Goal: Information Seeking & Learning: Learn about a topic

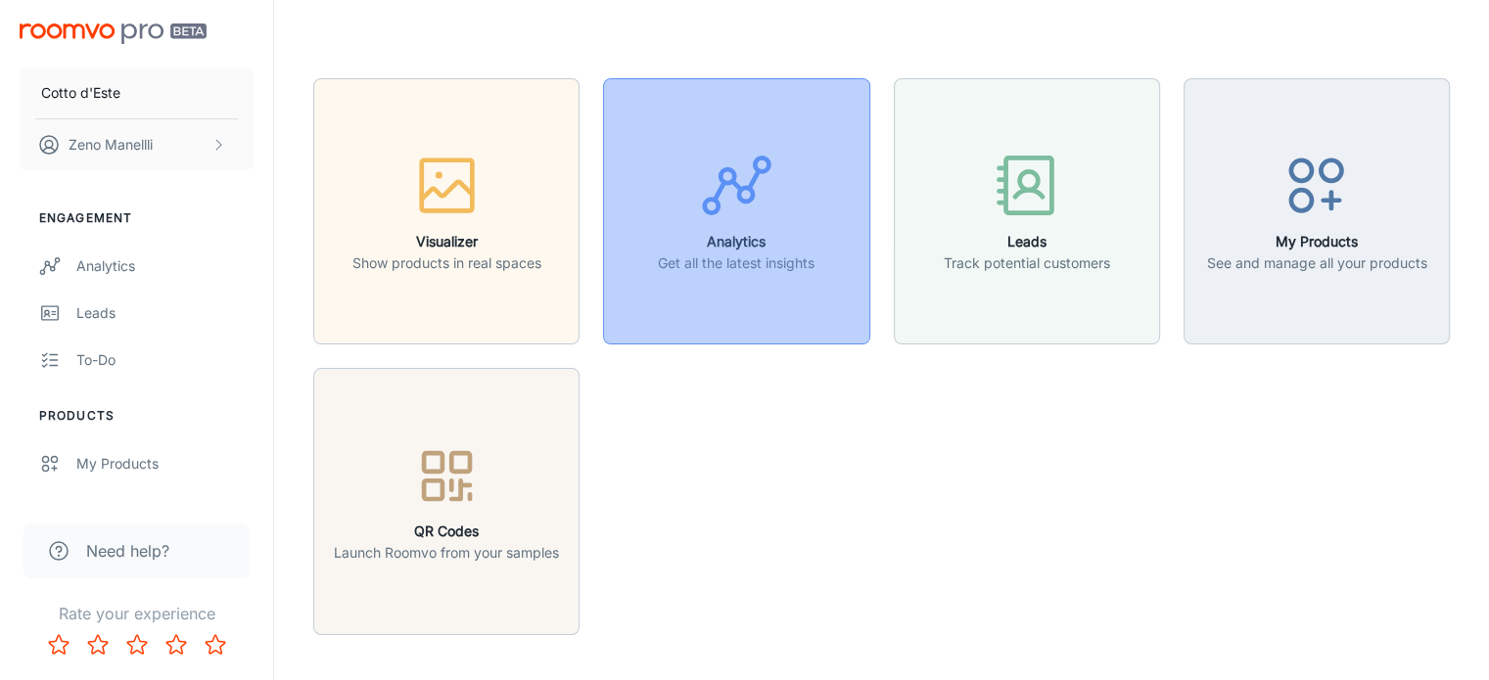
click at [649, 226] on button "Analytics Get all the latest insights" at bounding box center [736, 211] width 266 height 266
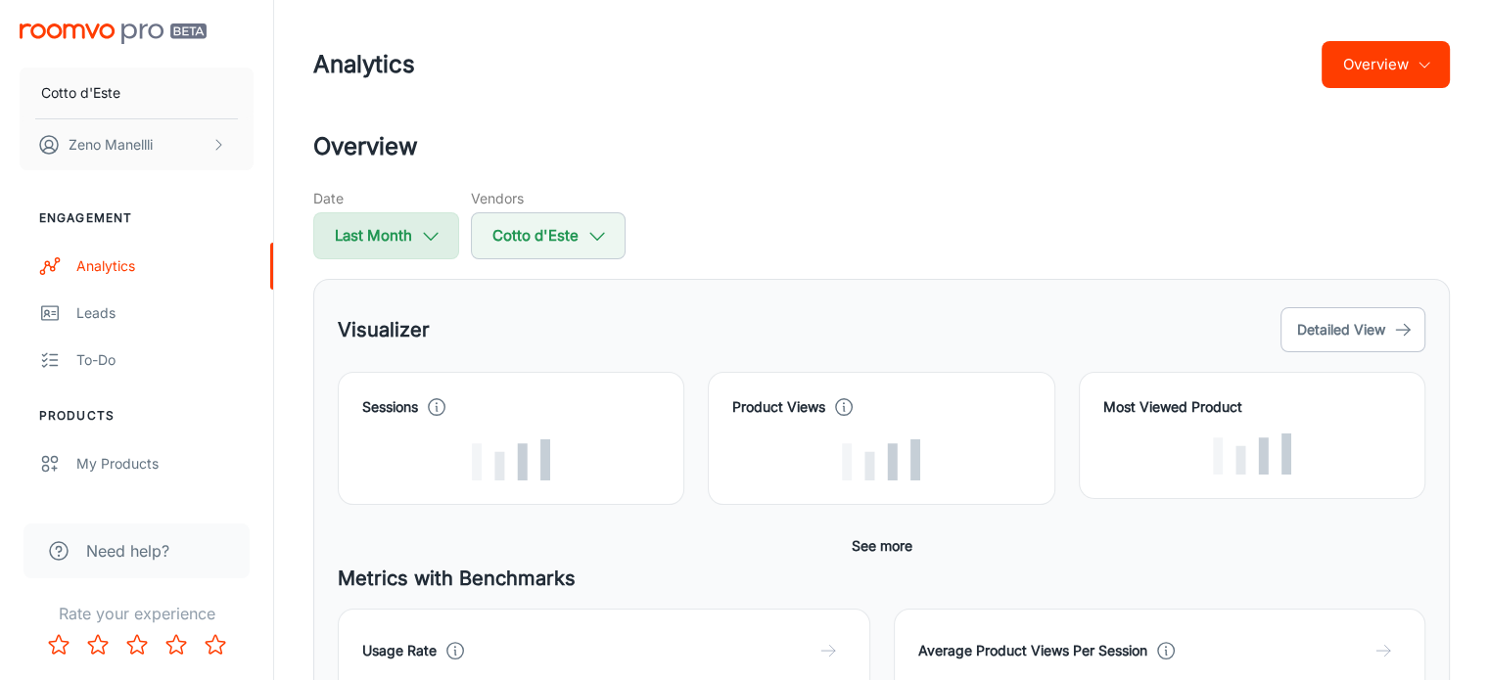
click at [446, 209] on h5 "Date" at bounding box center [386, 198] width 146 height 21
select select "7"
select select "2025"
select select "7"
select select "2025"
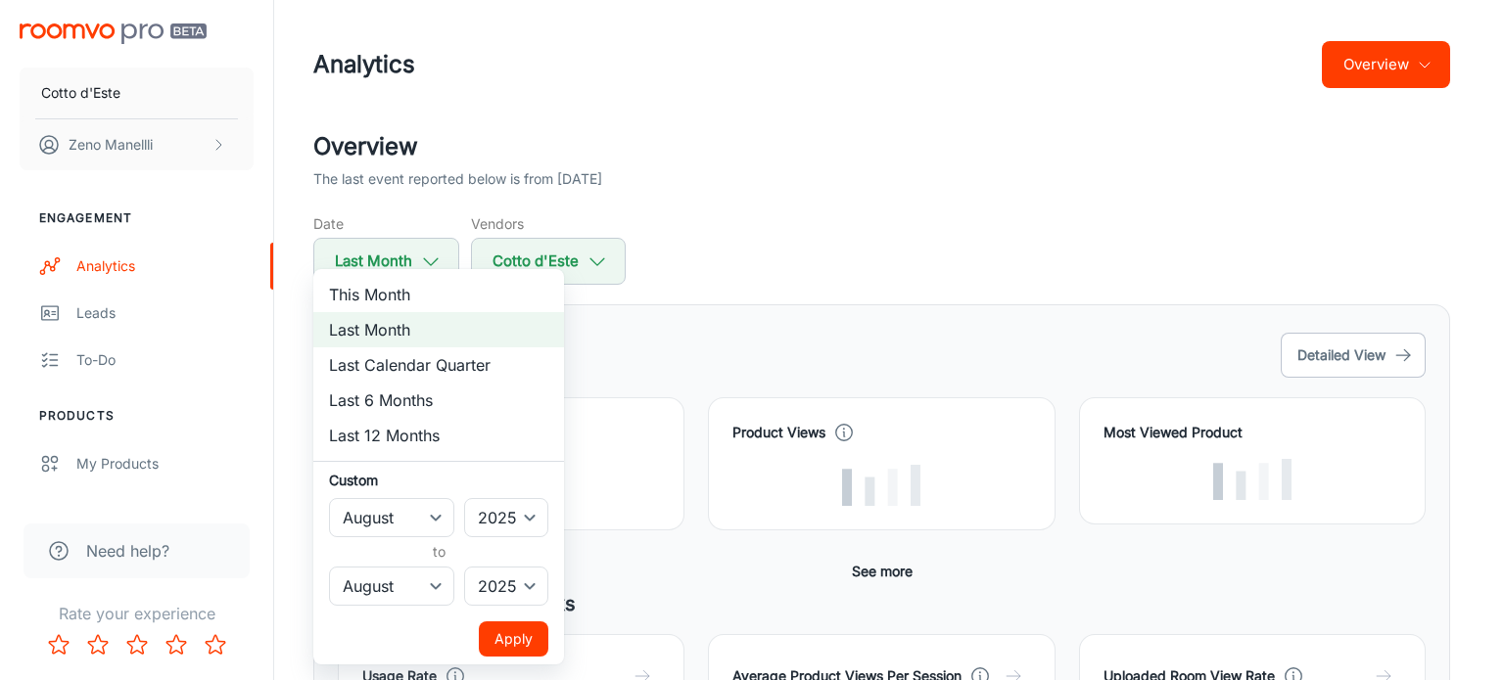
click at [413, 396] on li "Last 6 Months" at bounding box center [438, 400] width 251 height 35
select select "2"
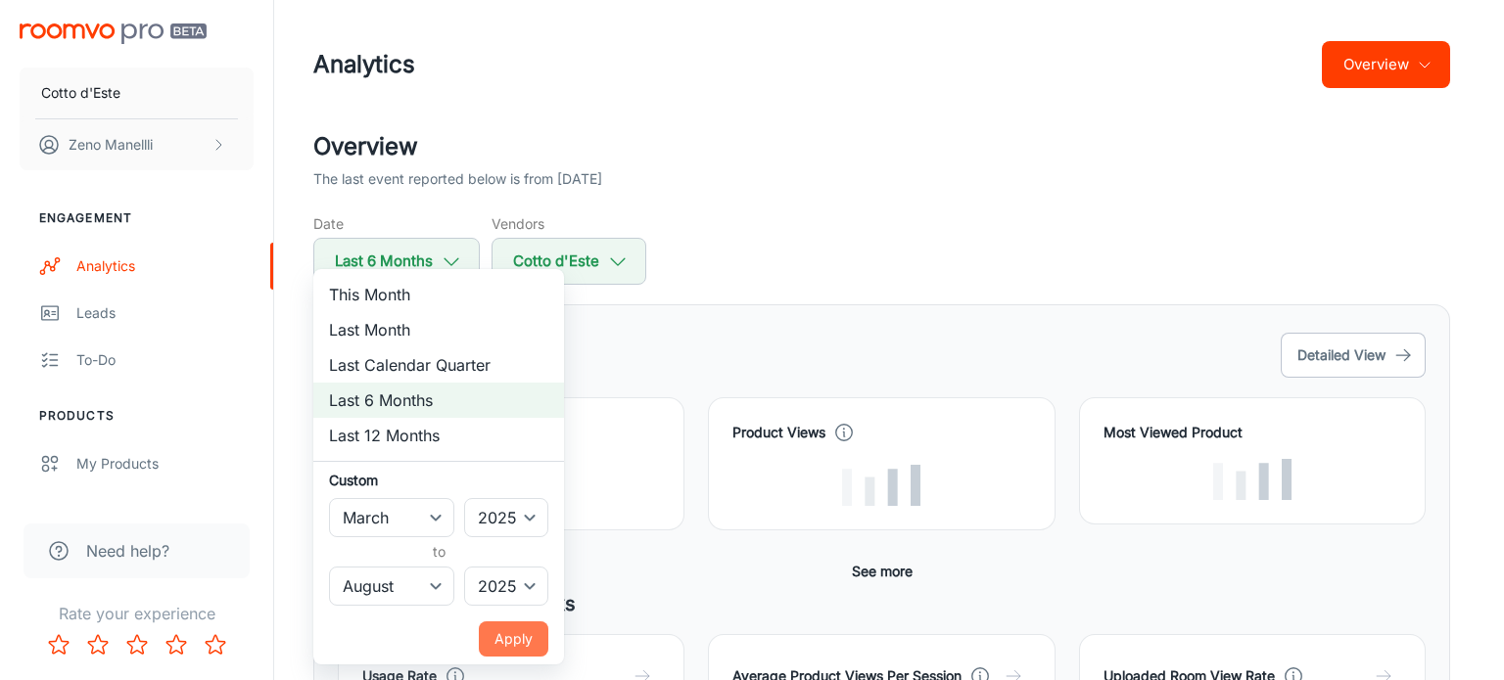
click at [517, 637] on button "Apply" at bounding box center [514, 639] width 70 height 35
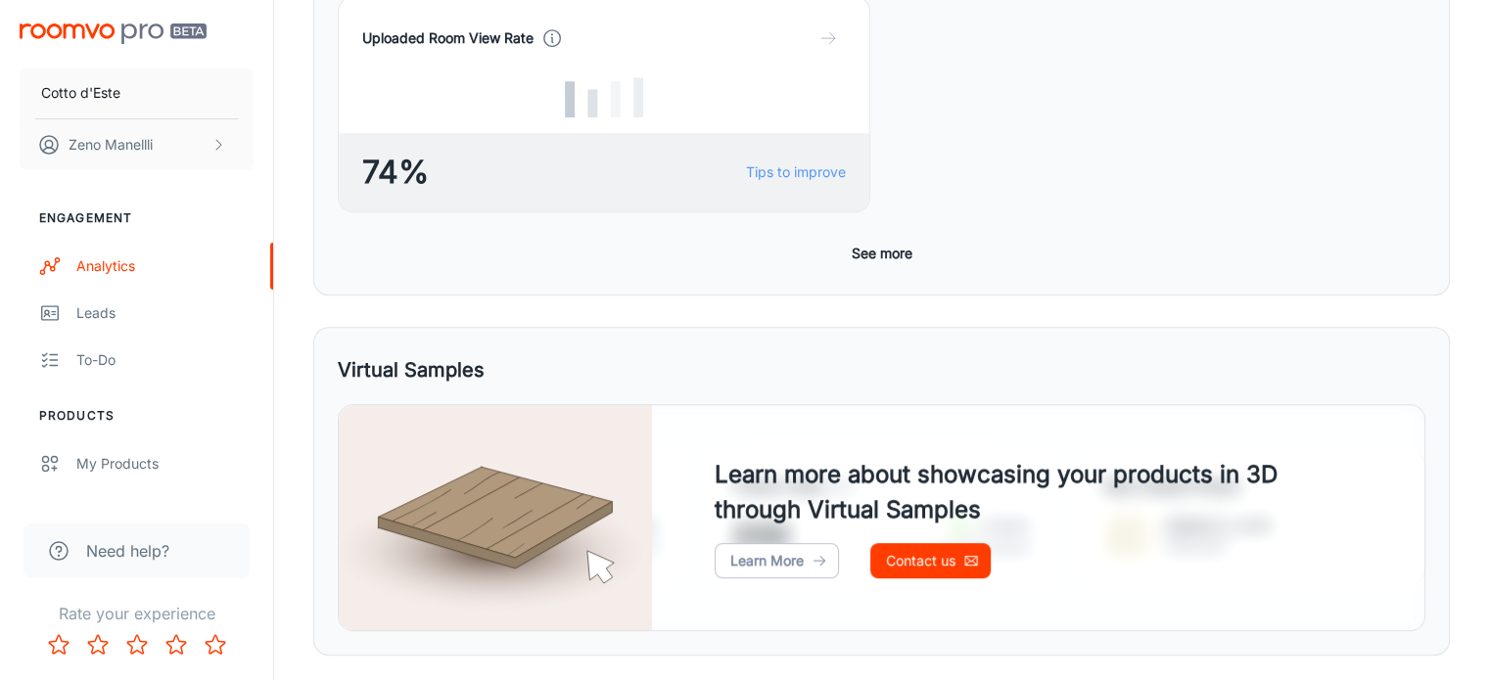
scroll to position [611, 0]
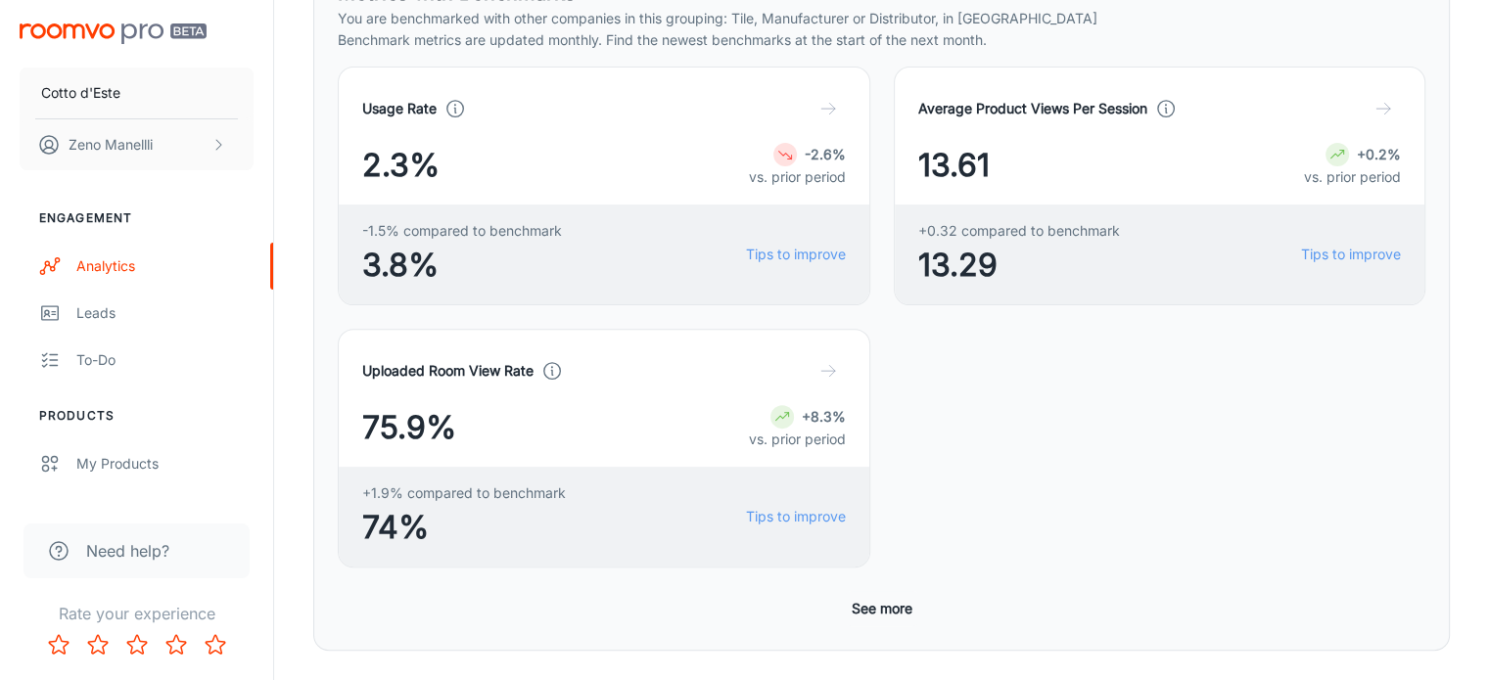
click at [874, 591] on button "See more" at bounding box center [882, 608] width 76 height 35
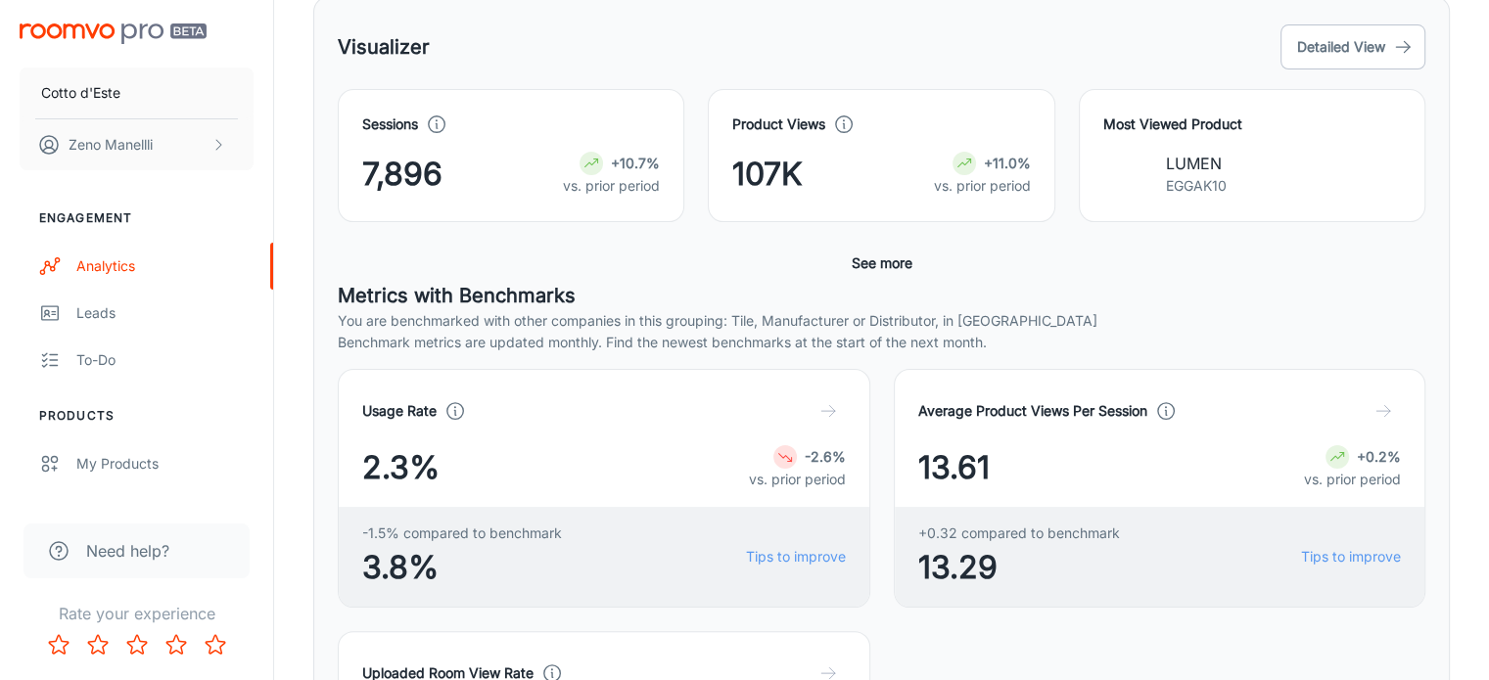
scroll to position [317, 0]
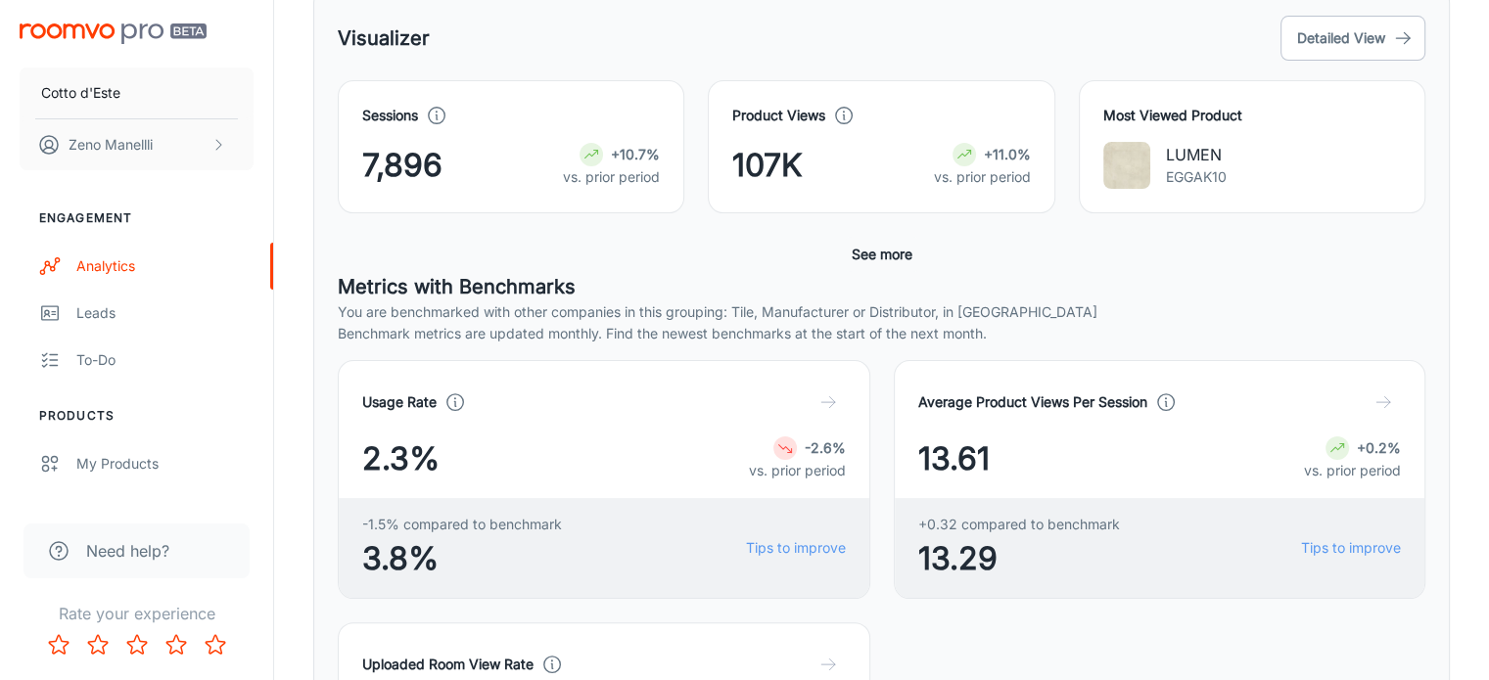
click at [861, 257] on button "See more" at bounding box center [882, 254] width 76 height 35
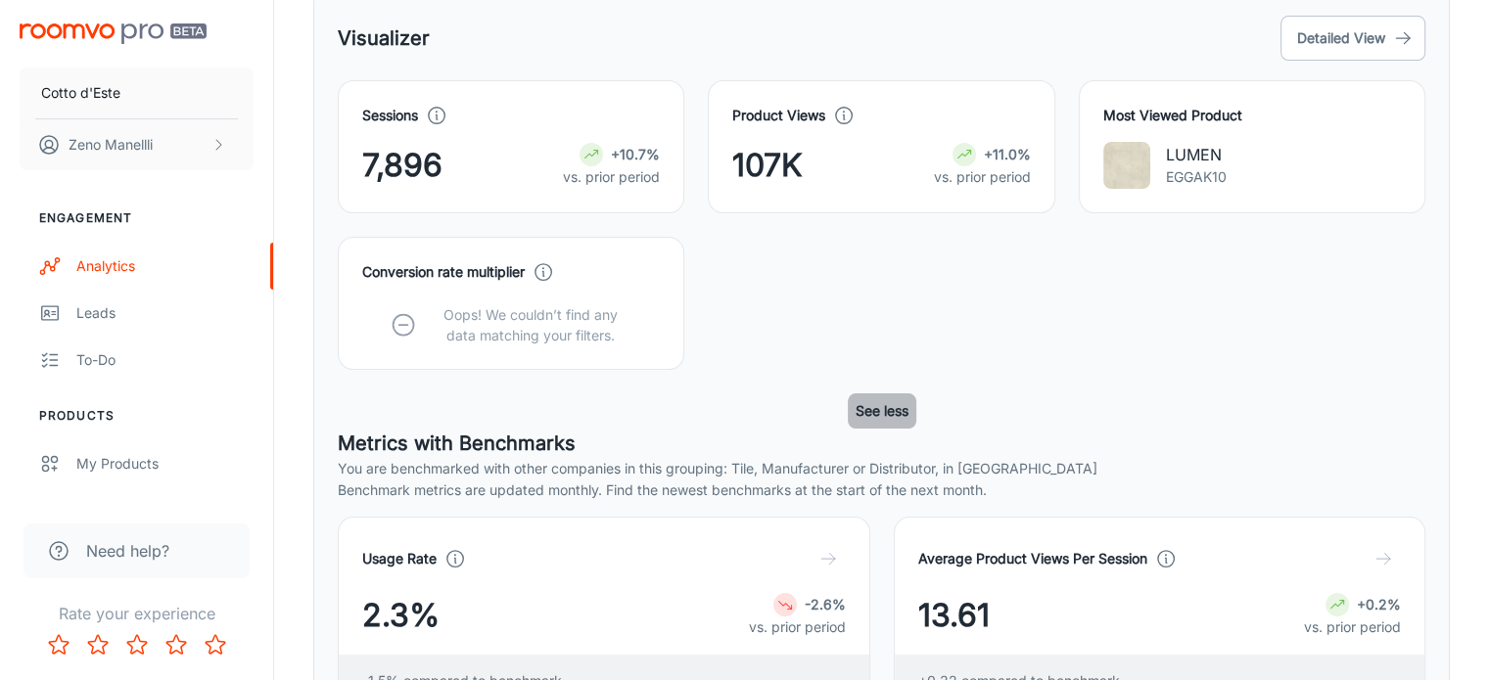
click at [883, 401] on button "See less" at bounding box center [882, 411] width 69 height 35
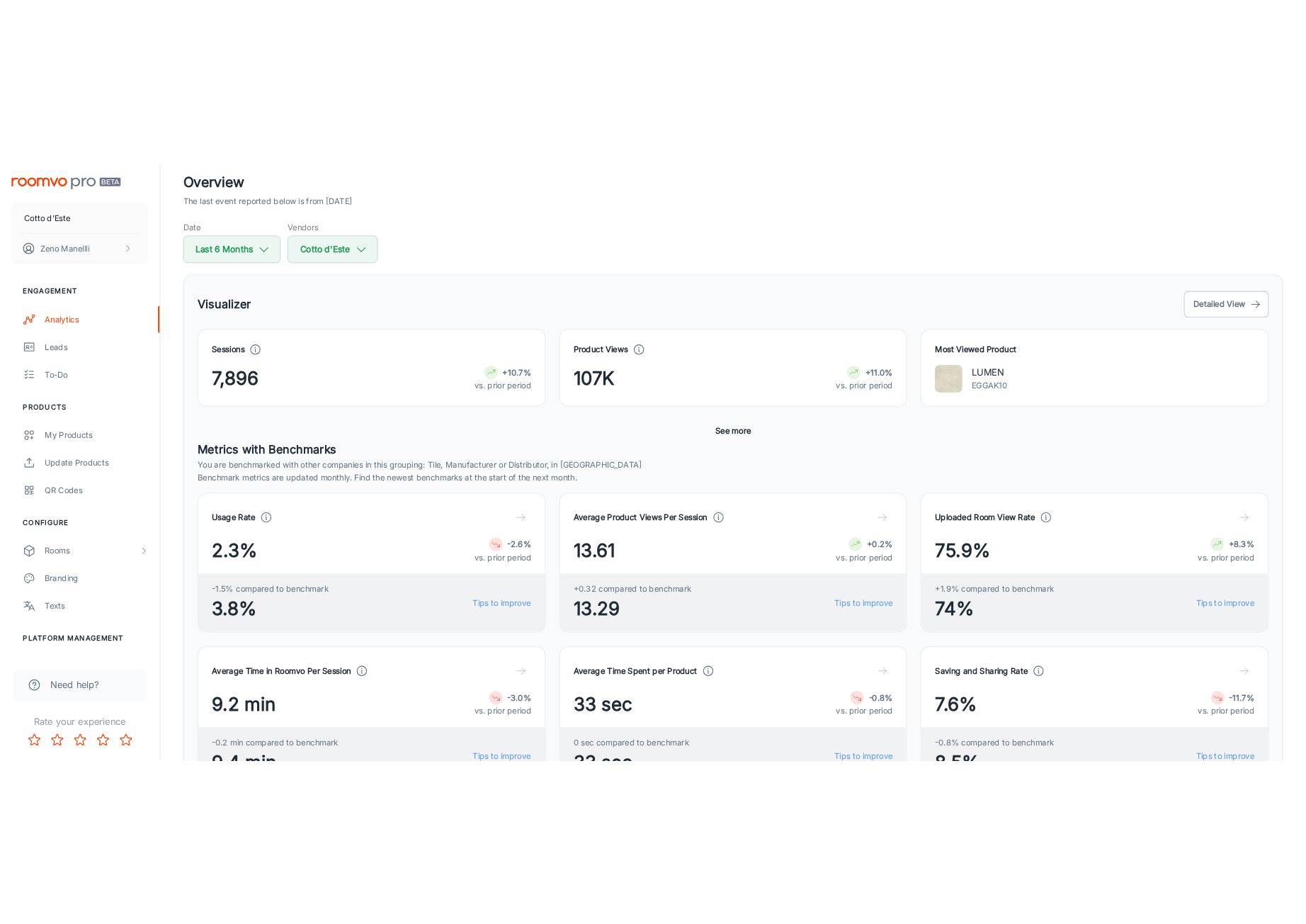
scroll to position [0, 0]
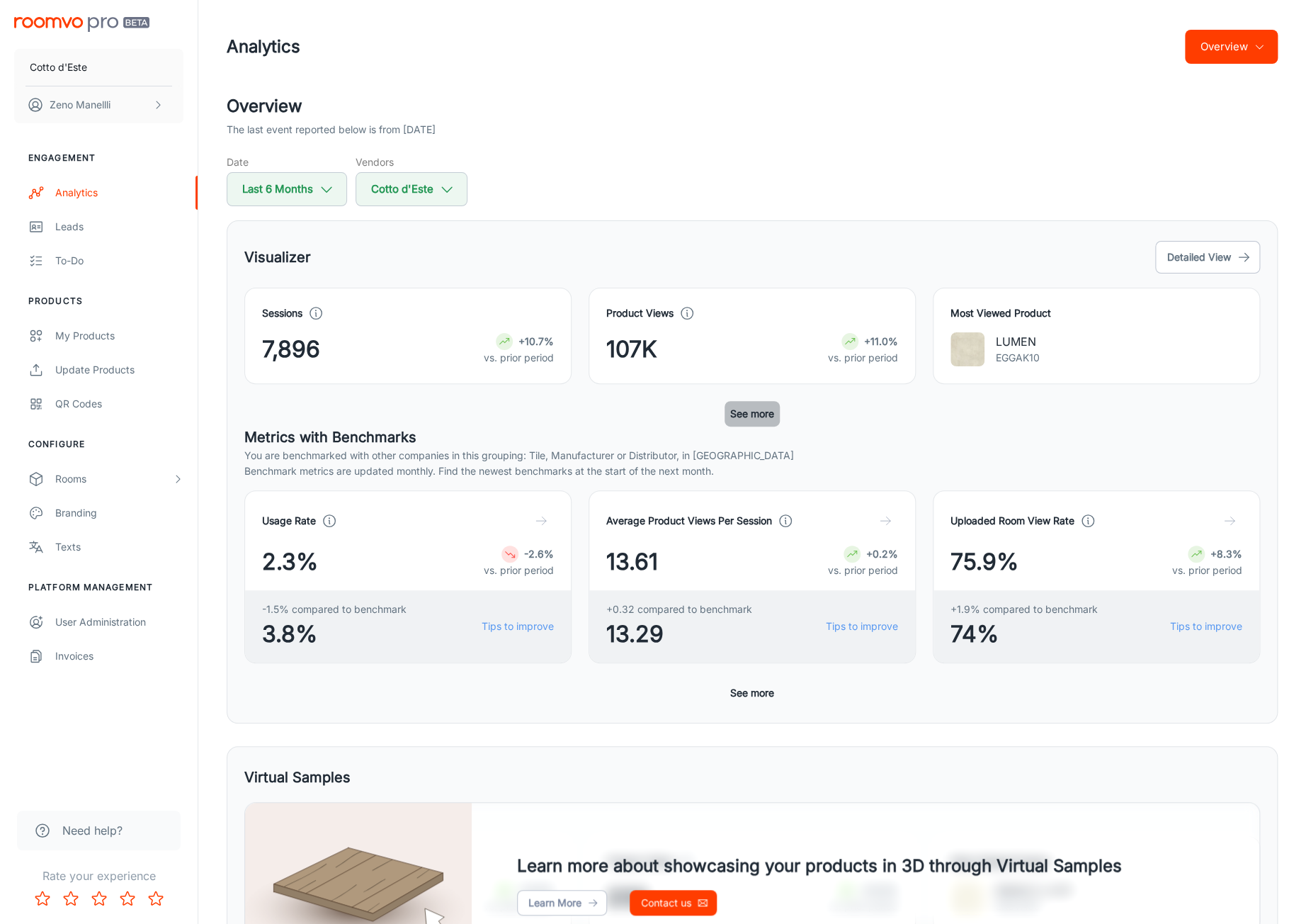
click at [749, 418] on button "See more" at bounding box center [752, 413] width 55 height 25
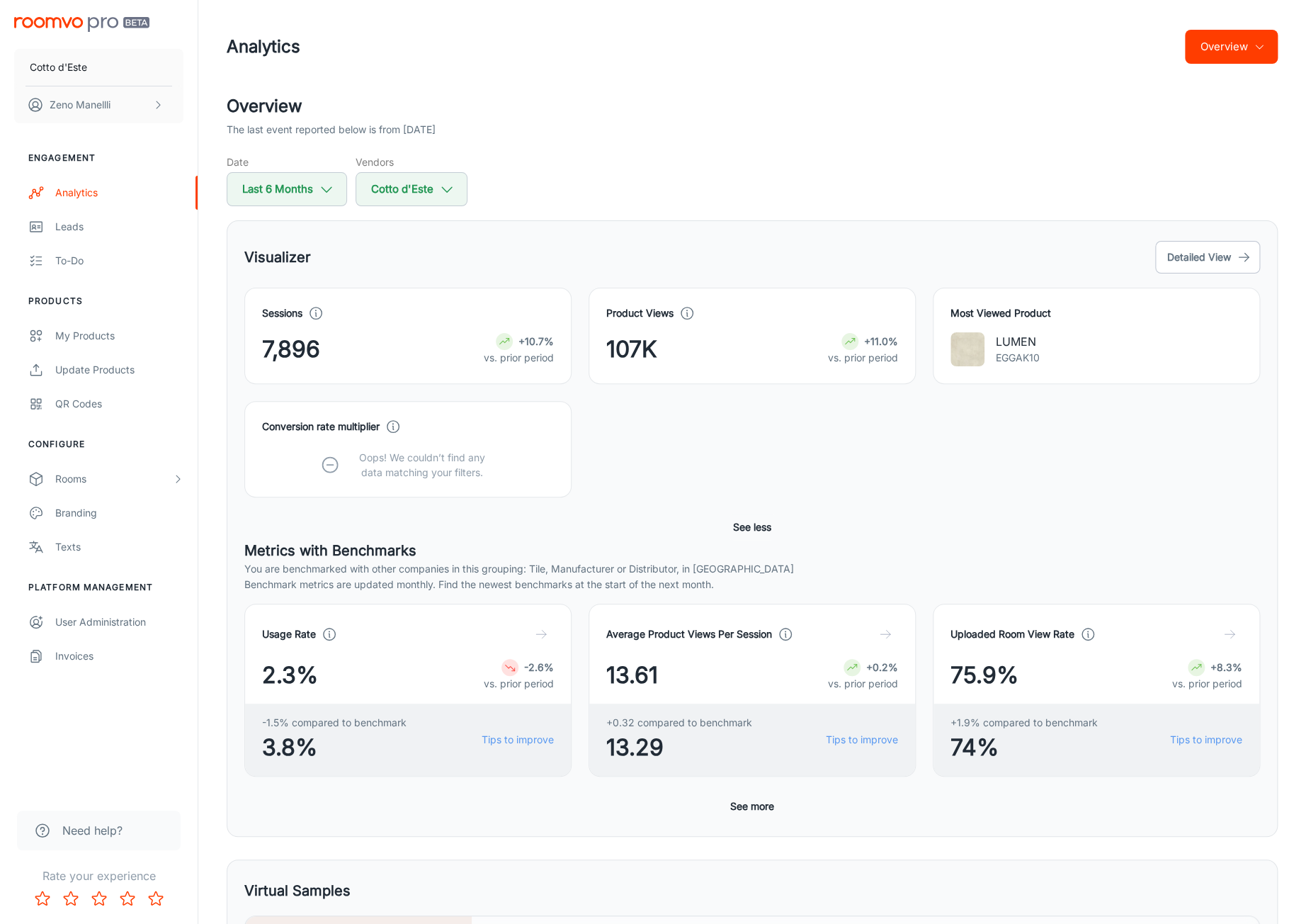
click at [746, 491] on button "See less" at bounding box center [752, 527] width 50 height 25
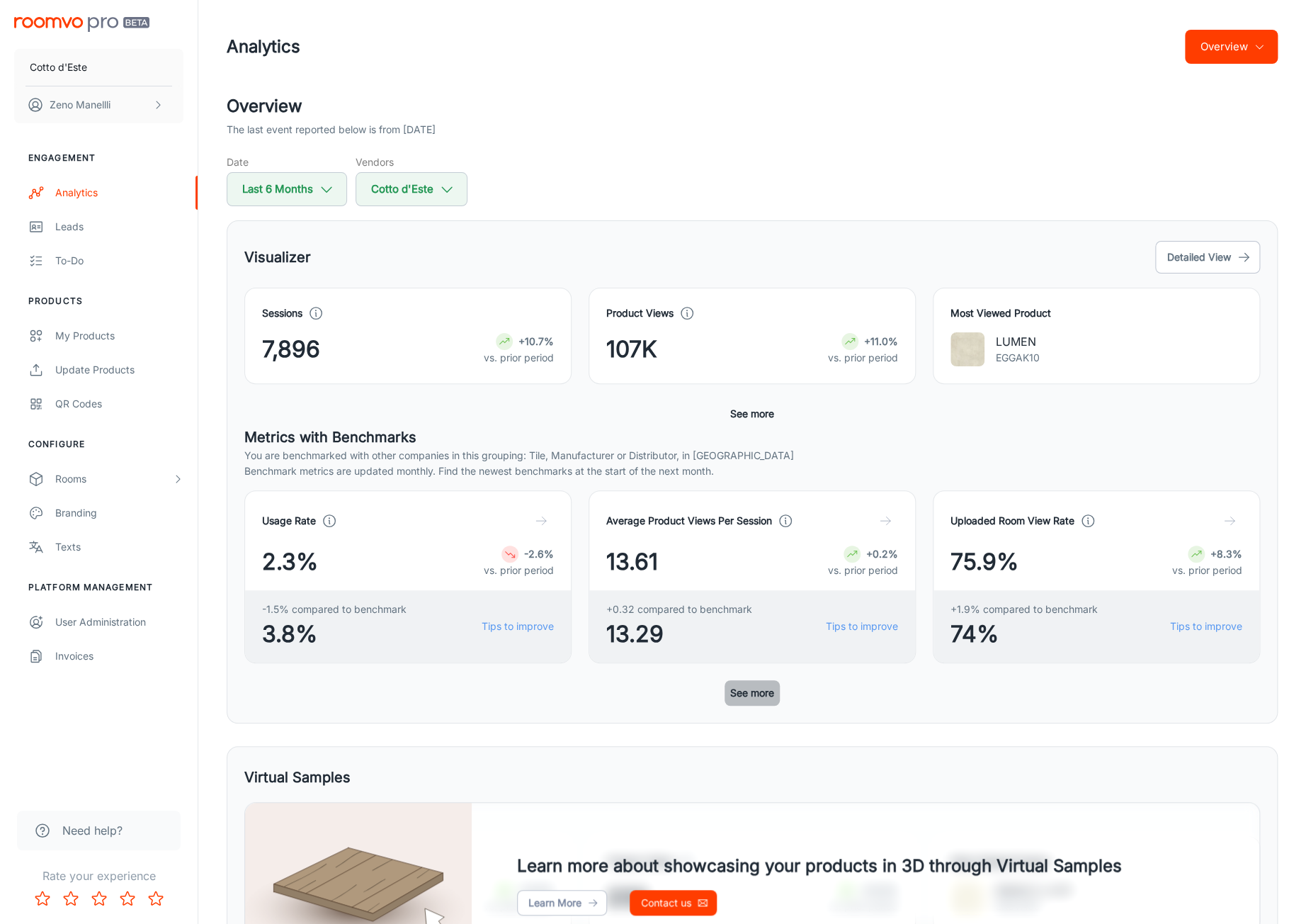
click at [731, 491] on button "See more" at bounding box center [752, 692] width 55 height 25
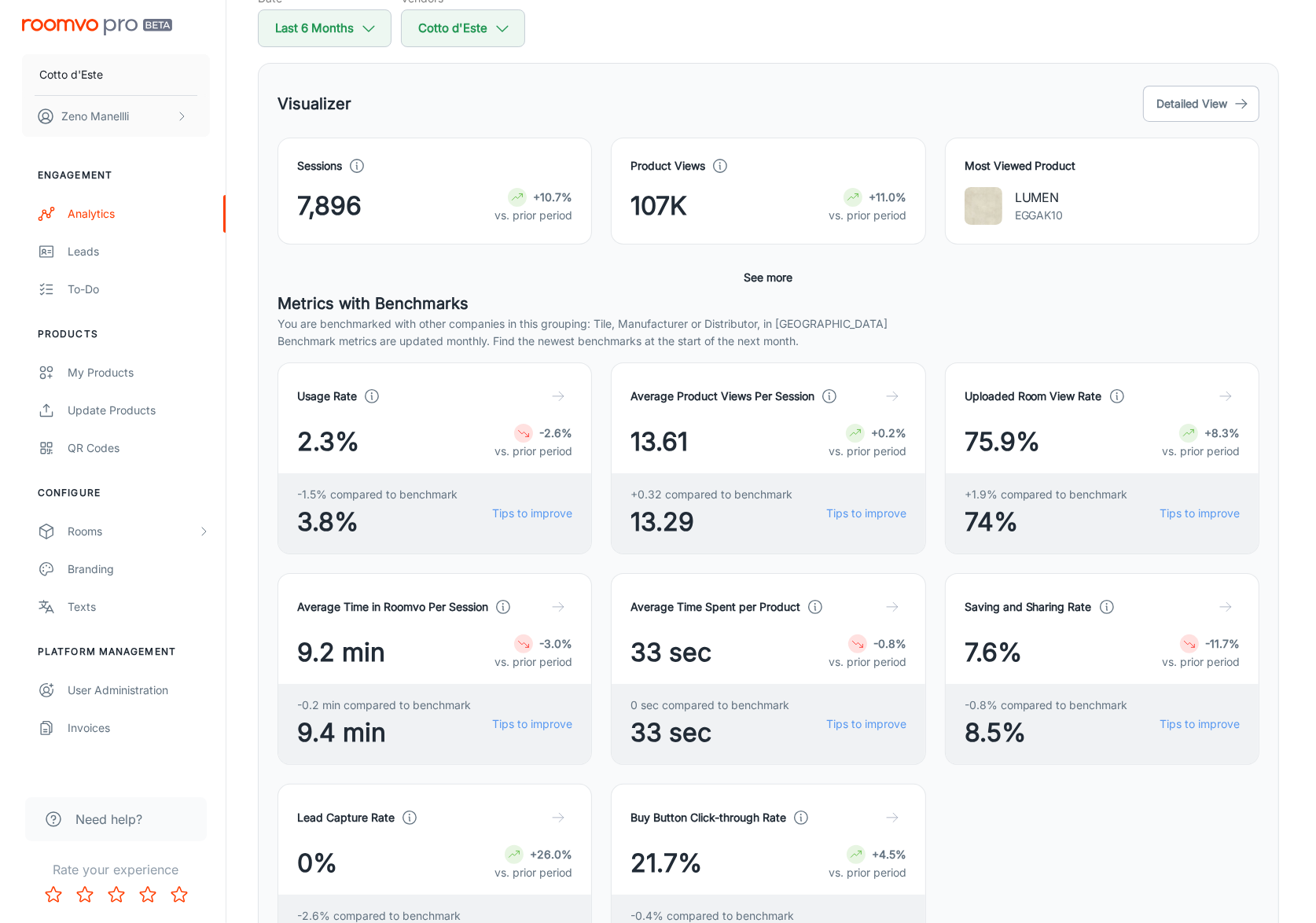
scroll to position [189, 0]
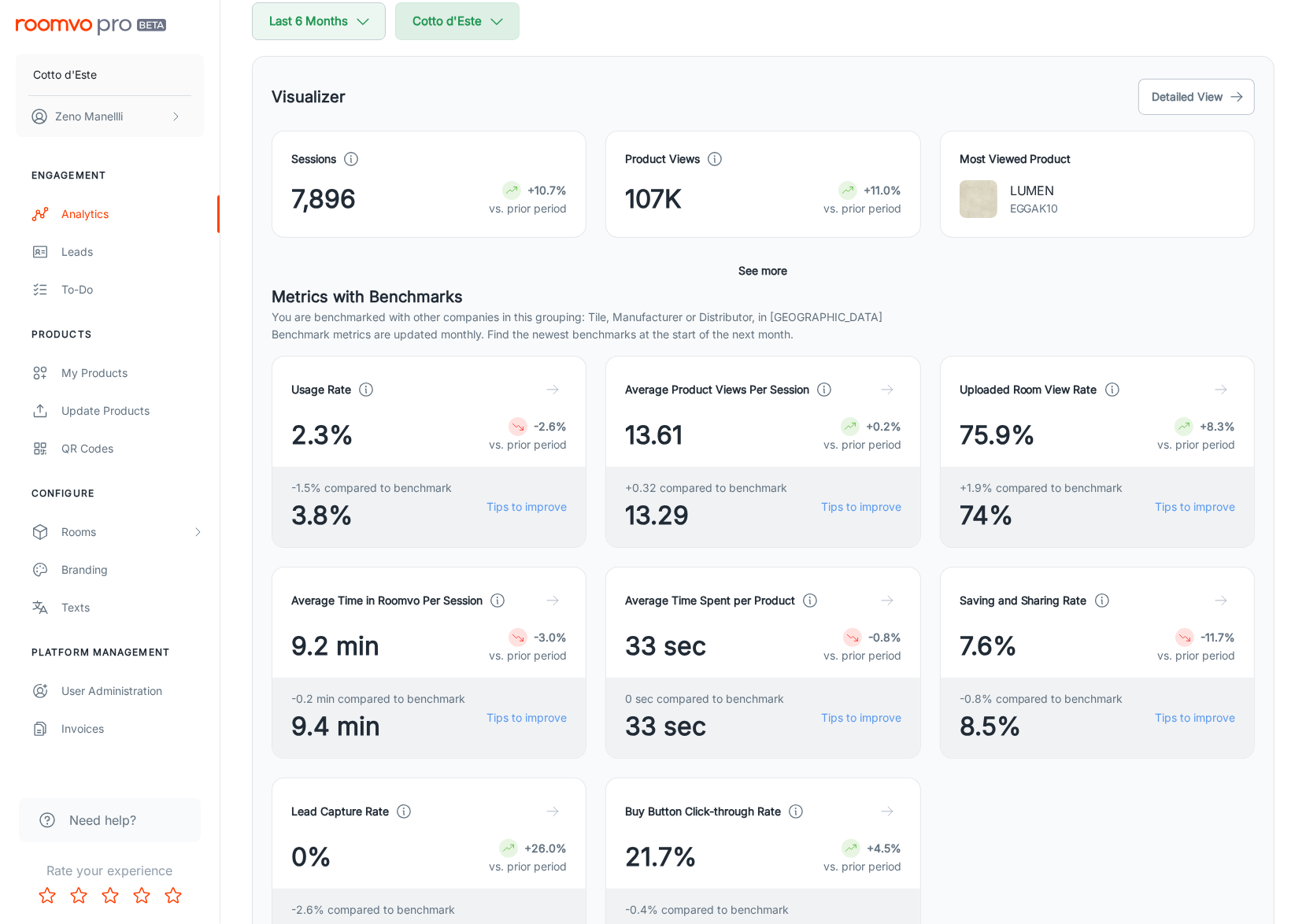
click at [486, 22] on button "Cotto d'Este" at bounding box center [457, 21] width 125 height 38
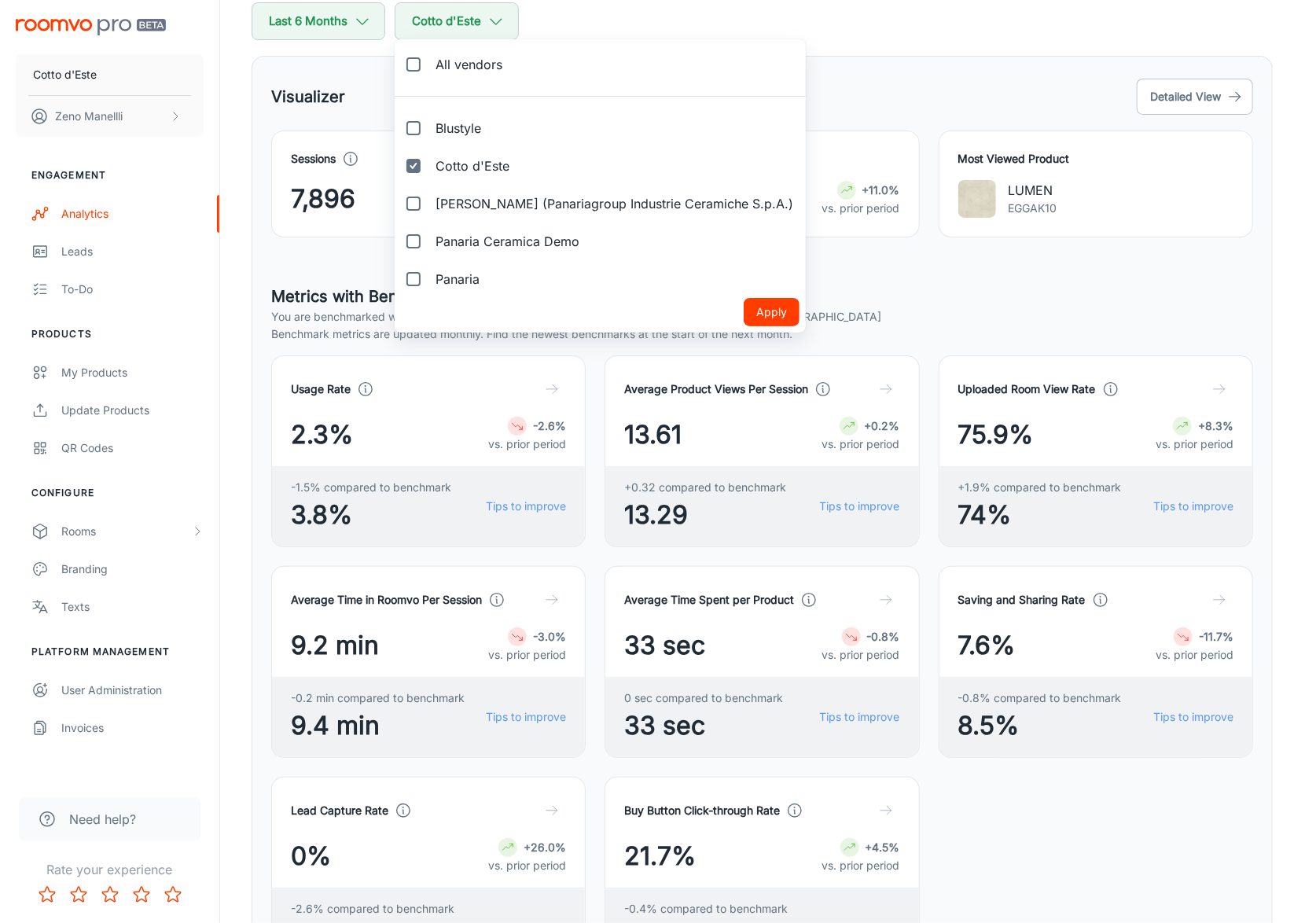
click at [448, 206] on span "[PERSON_NAME] (Panariagroup Industrie Ceramiche S.p.A.)" at bounding box center [613, 203] width 357 height 18
click at [430, 206] on input "[PERSON_NAME] (Panariagroup Industrie Ceramiche S.p.A.)" at bounding box center [413, 203] width 31 height 31
checkbox input "true"
click at [451, 158] on span "Cotto d'Este" at bounding box center [472, 165] width 74 height 18
click at [430, 158] on input "Cotto d'Este" at bounding box center [413, 165] width 31 height 31
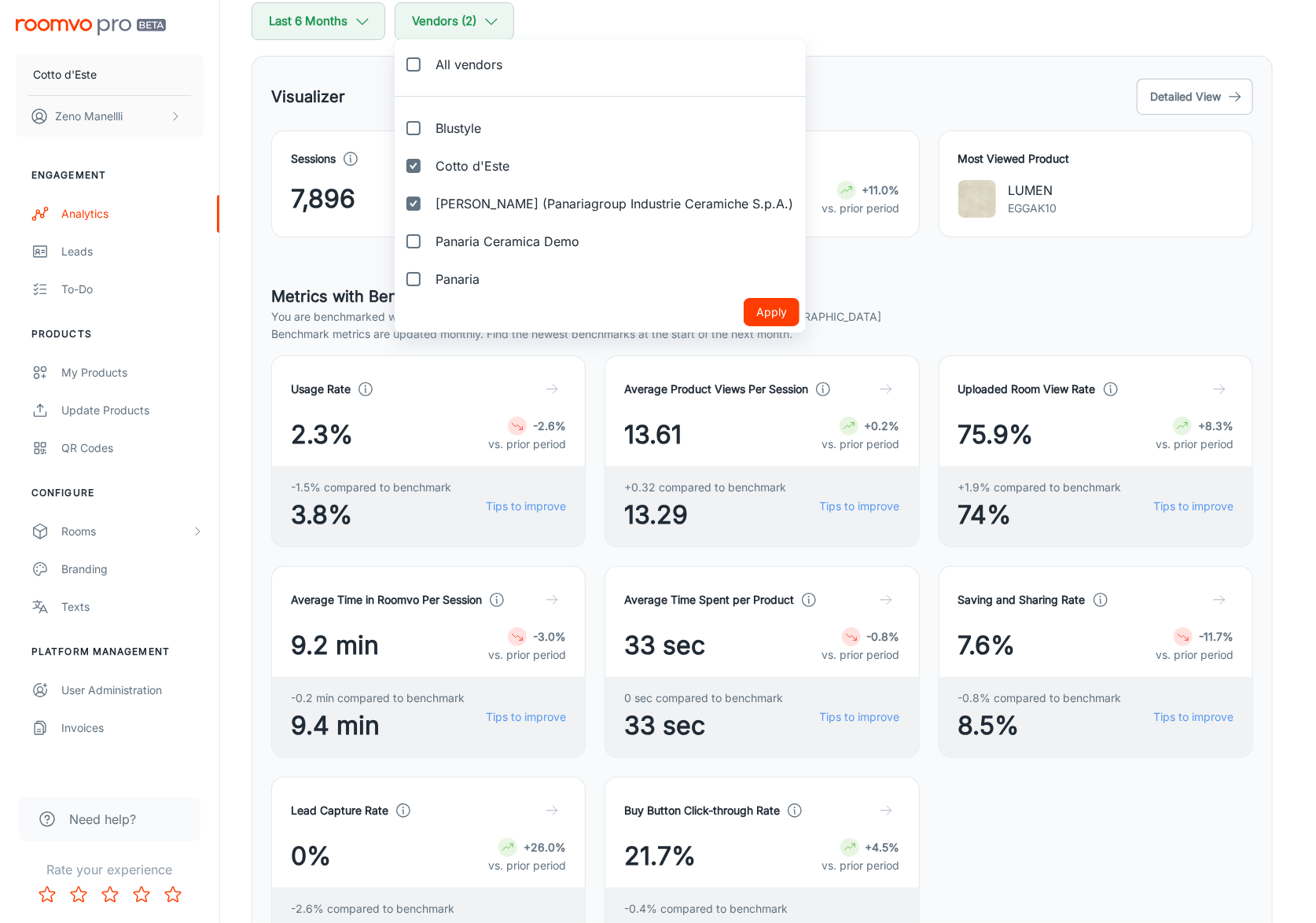
checkbox input "false"
click at [758, 305] on button "Apply" at bounding box center [772, 312] width 56 height 28
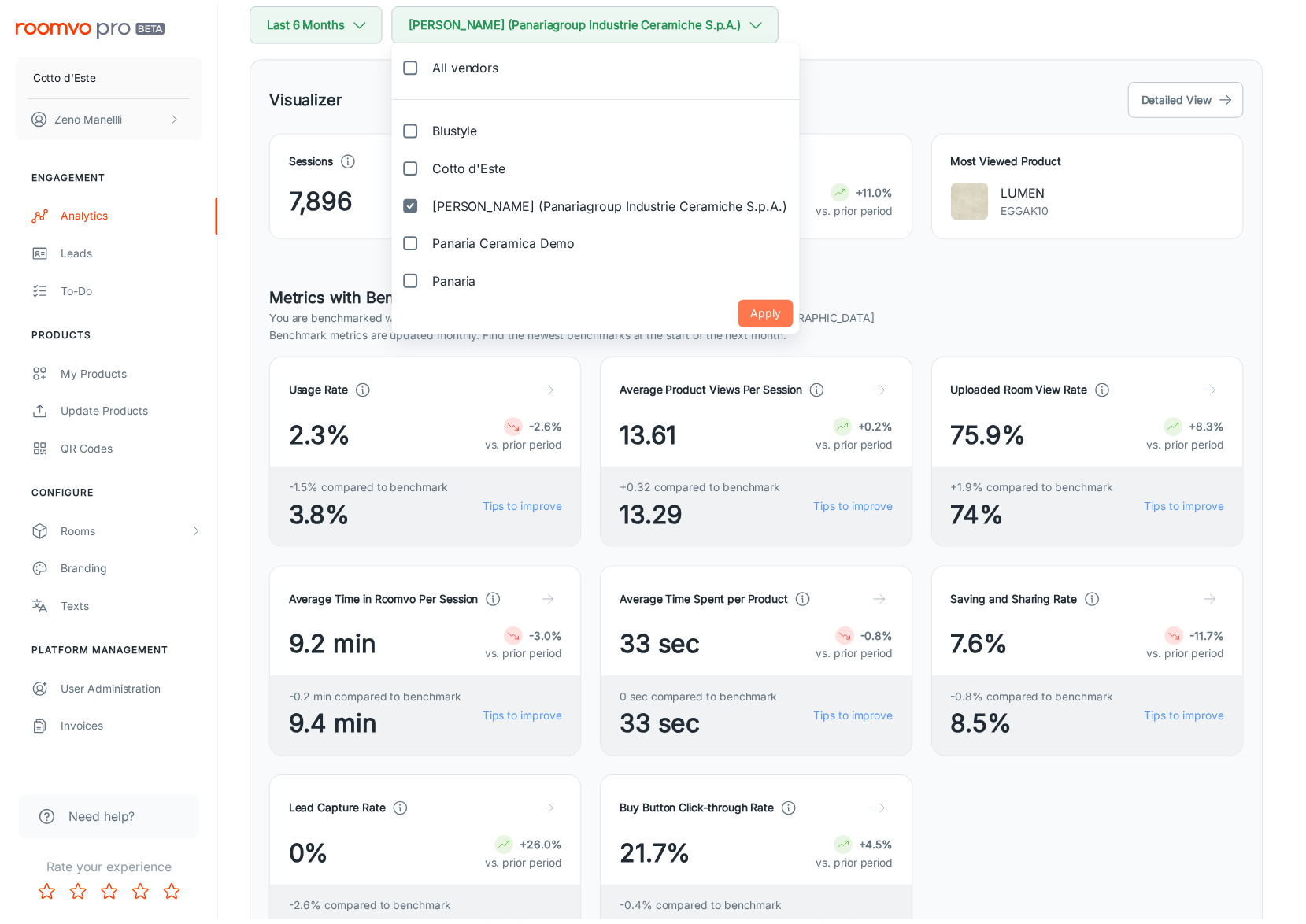
scroll to position [176, 0]
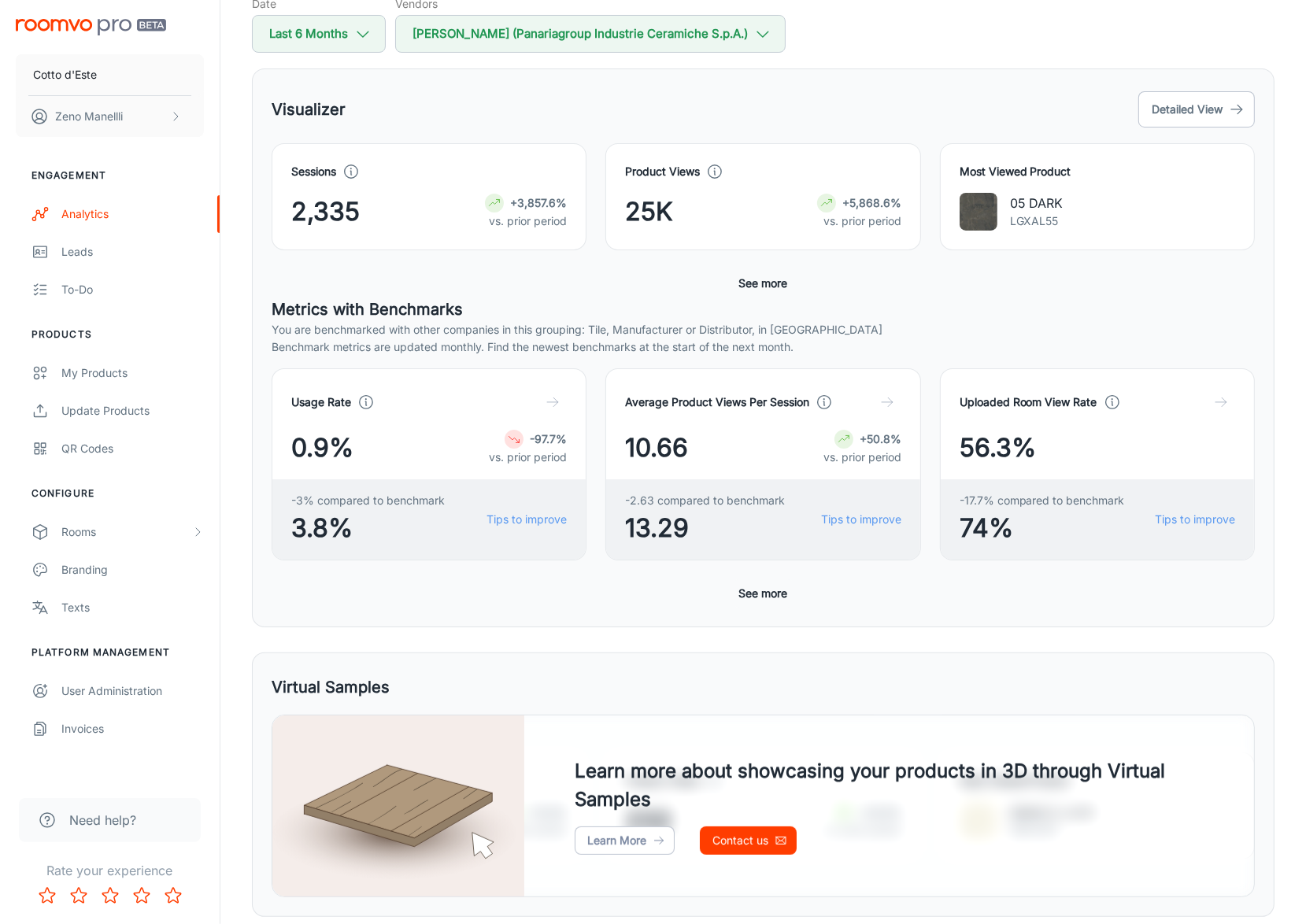
click at [748, 546] on button "See more" at bounding box center [763, 593] width 61 height 28
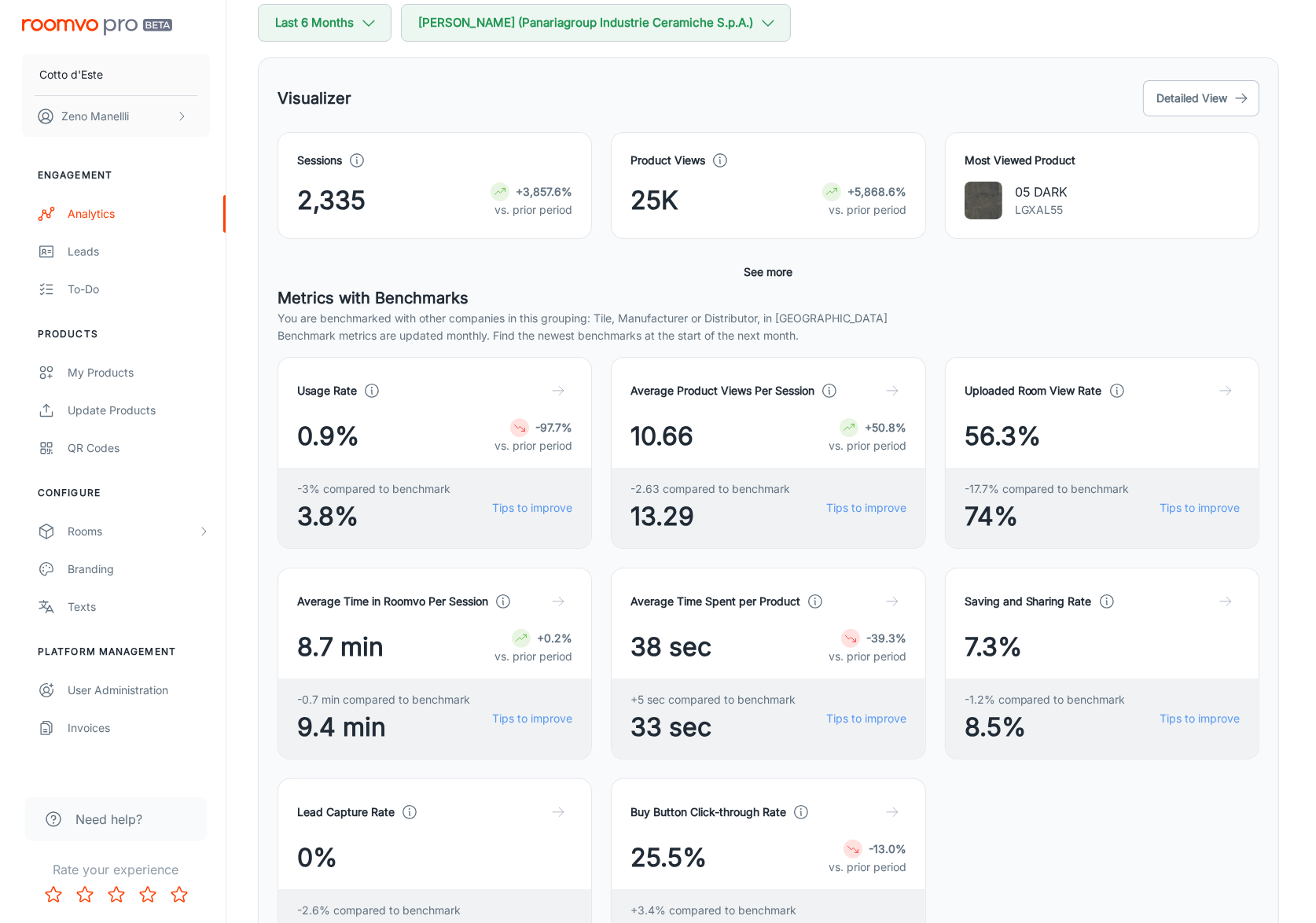
scroll to position [190, 0]
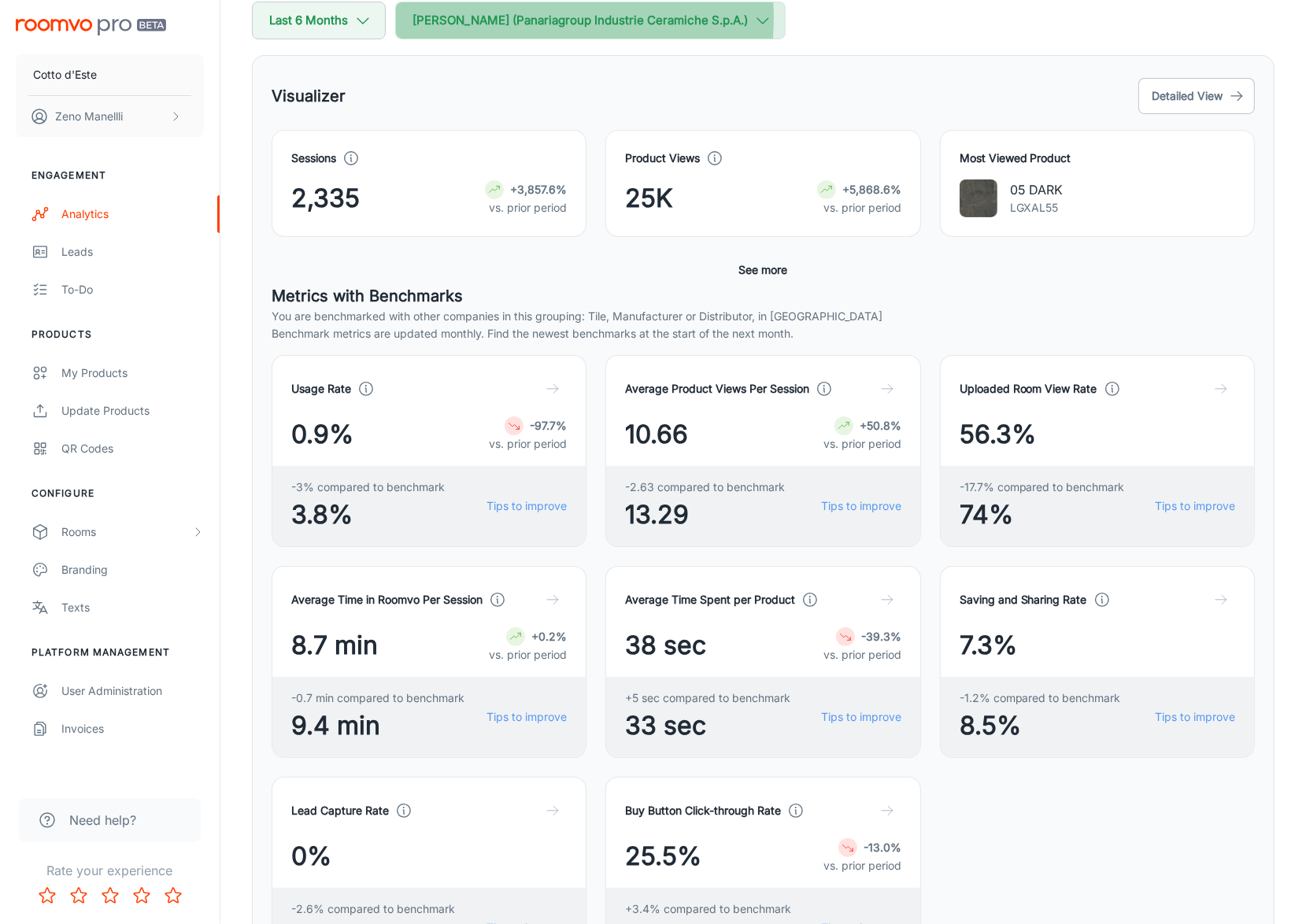
click at [522, 18] on button "[PERSON_NAME] (Panariagroup Industrie Ceramiche S.p.A.)" at bounding box center [590, 20] width 391 height 38
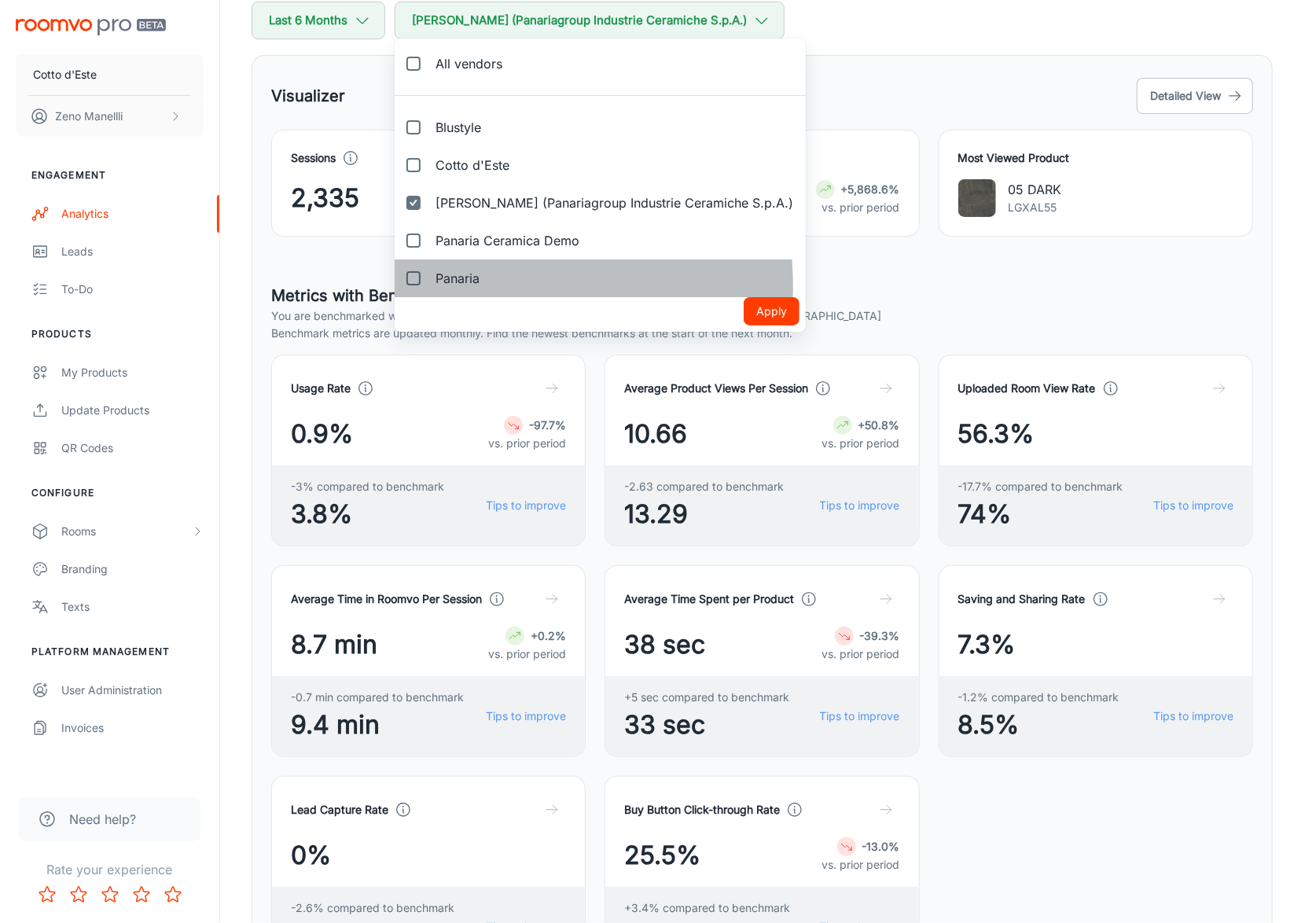
click at [452, 286] on span "Panaria" at bounding box center [457, 278] width 44 height 18
click at [430, 286] on input "Panaria" at bounding box center [413, 278] width 31 height 31
checkbox input "true"
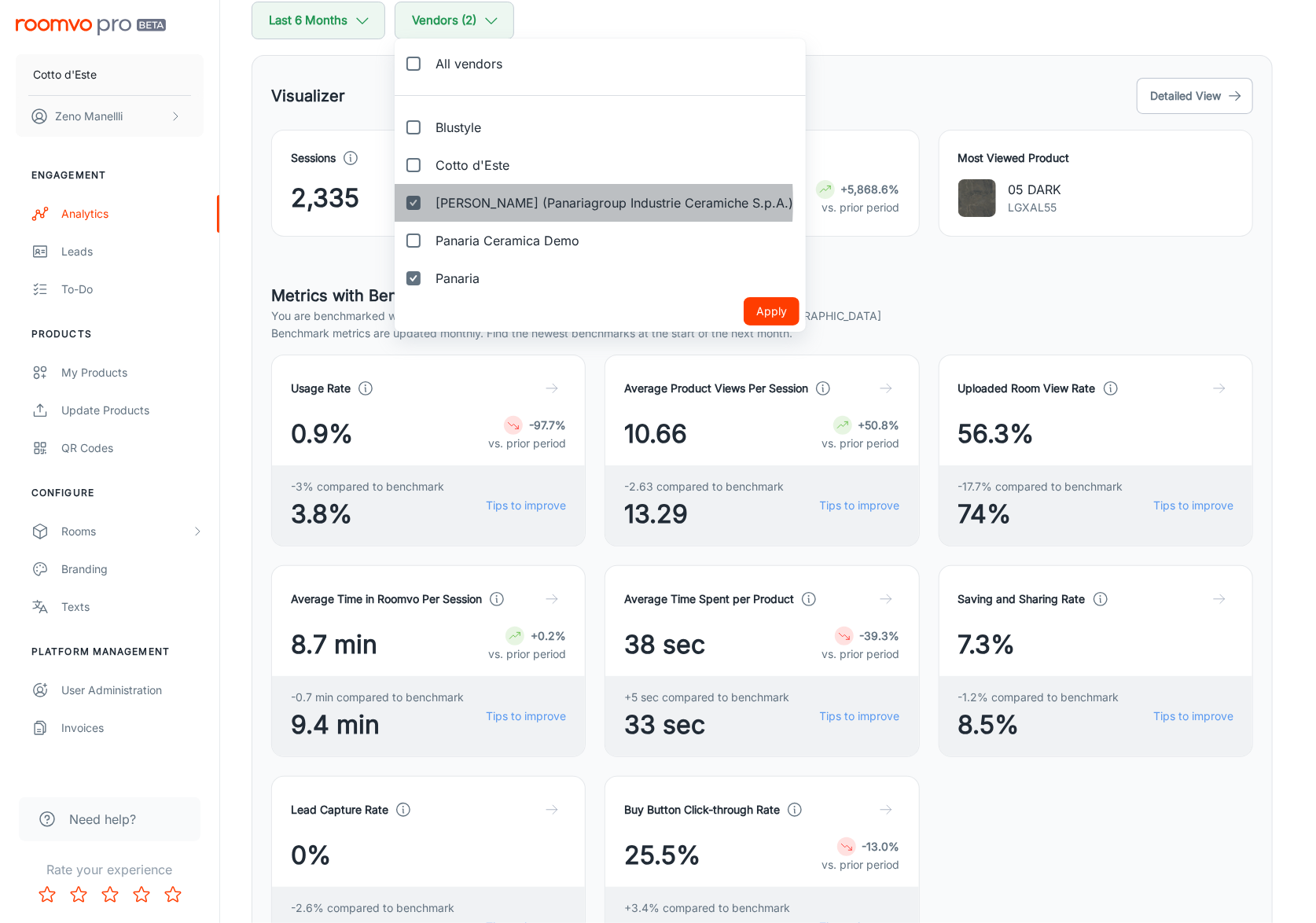
click at [456, 202] on span "[PERSON_NAME] (Panariagroup Industrie Ceramiche S.p.A.)" at bounding box center [613, 202] width 357 height 18
click at [430, 202] on input "[PERSON_NAME] (Panariagroup Industrie Ceramiche S.p.A.)" at bounding box center [413, 202] width 31 height 31
checkbox input "false"
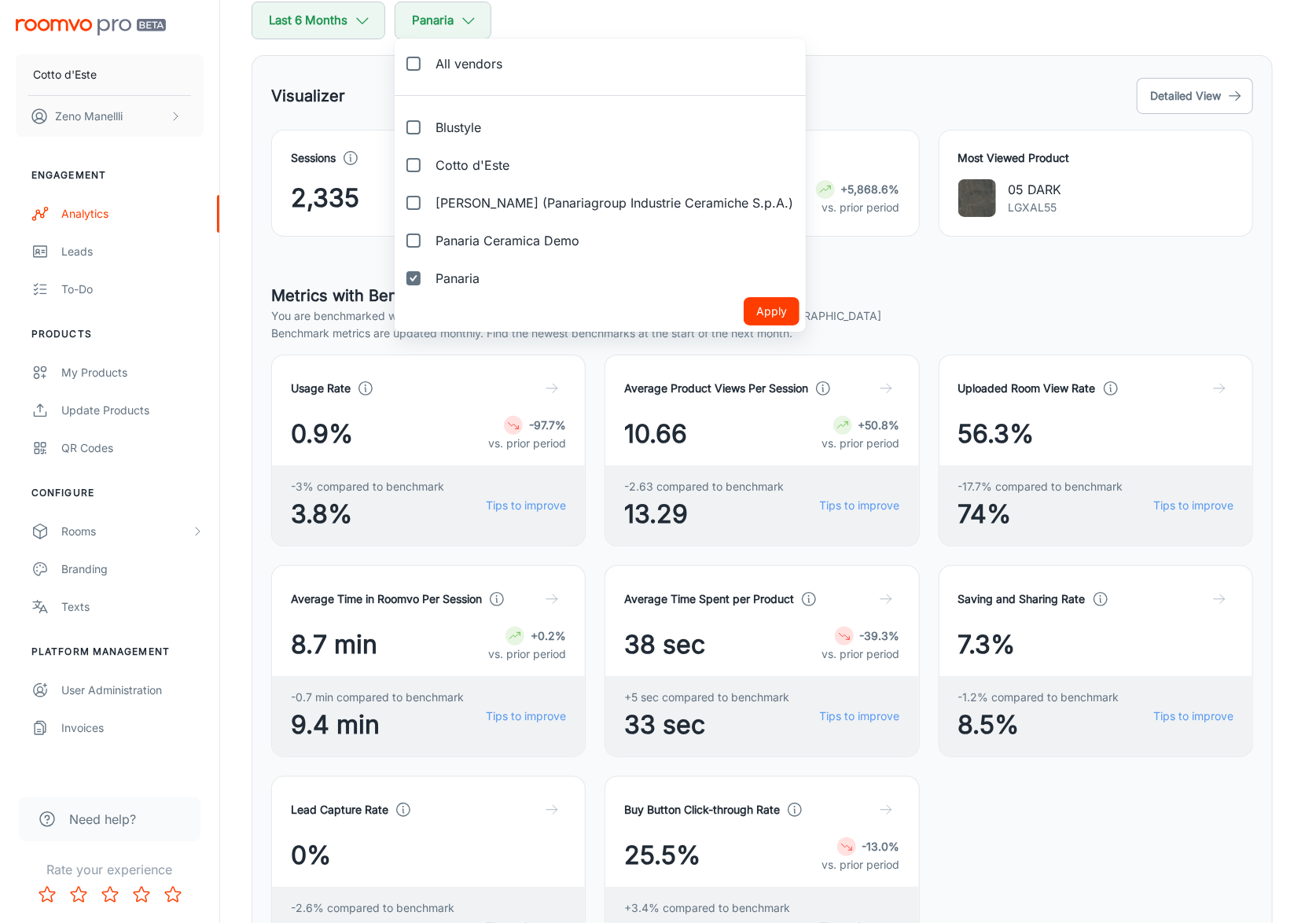
click at [783, 317] on button "Apply" at bounding box center [772, 311] width 56 height 28
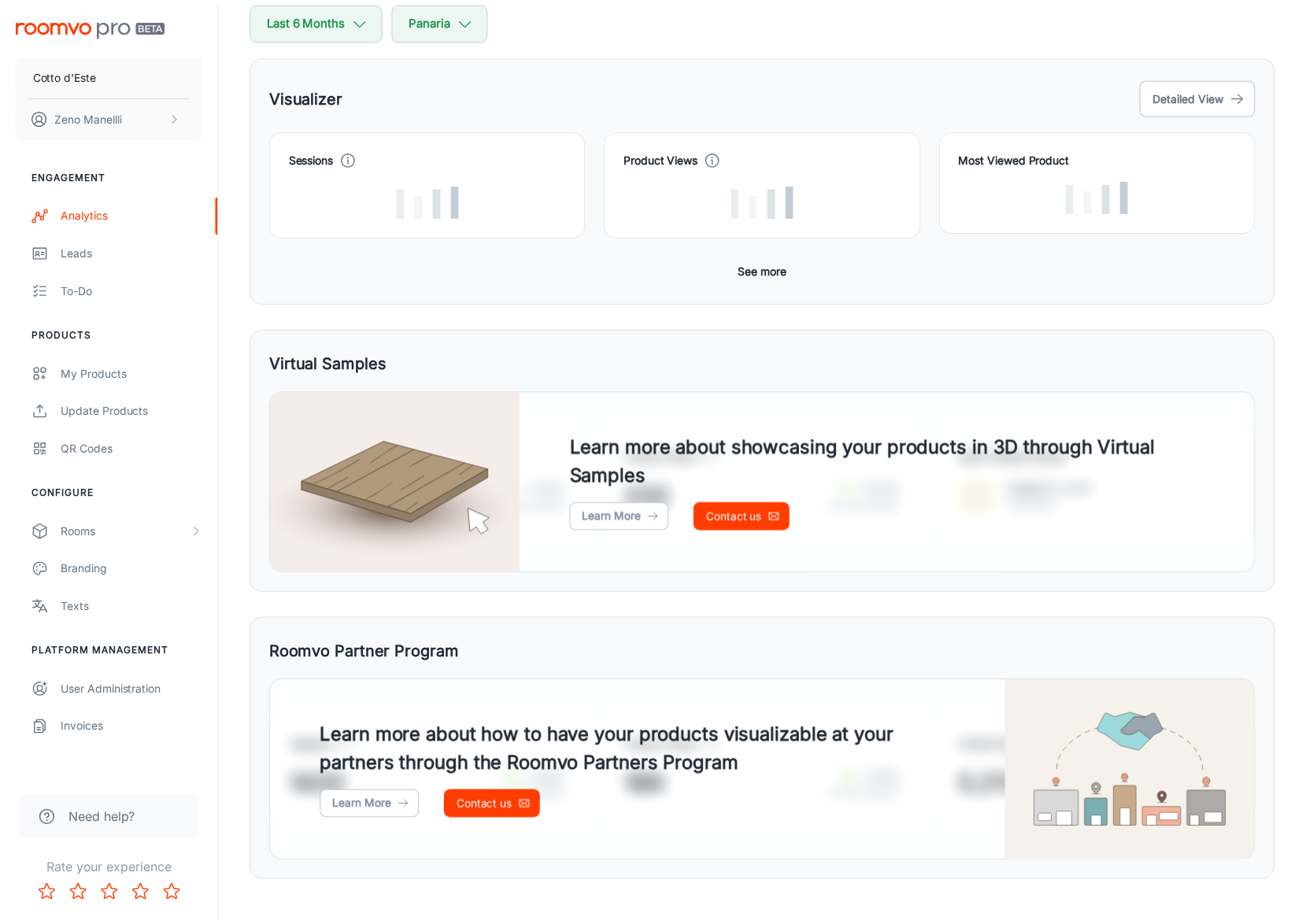
scroll to position [176, 0]
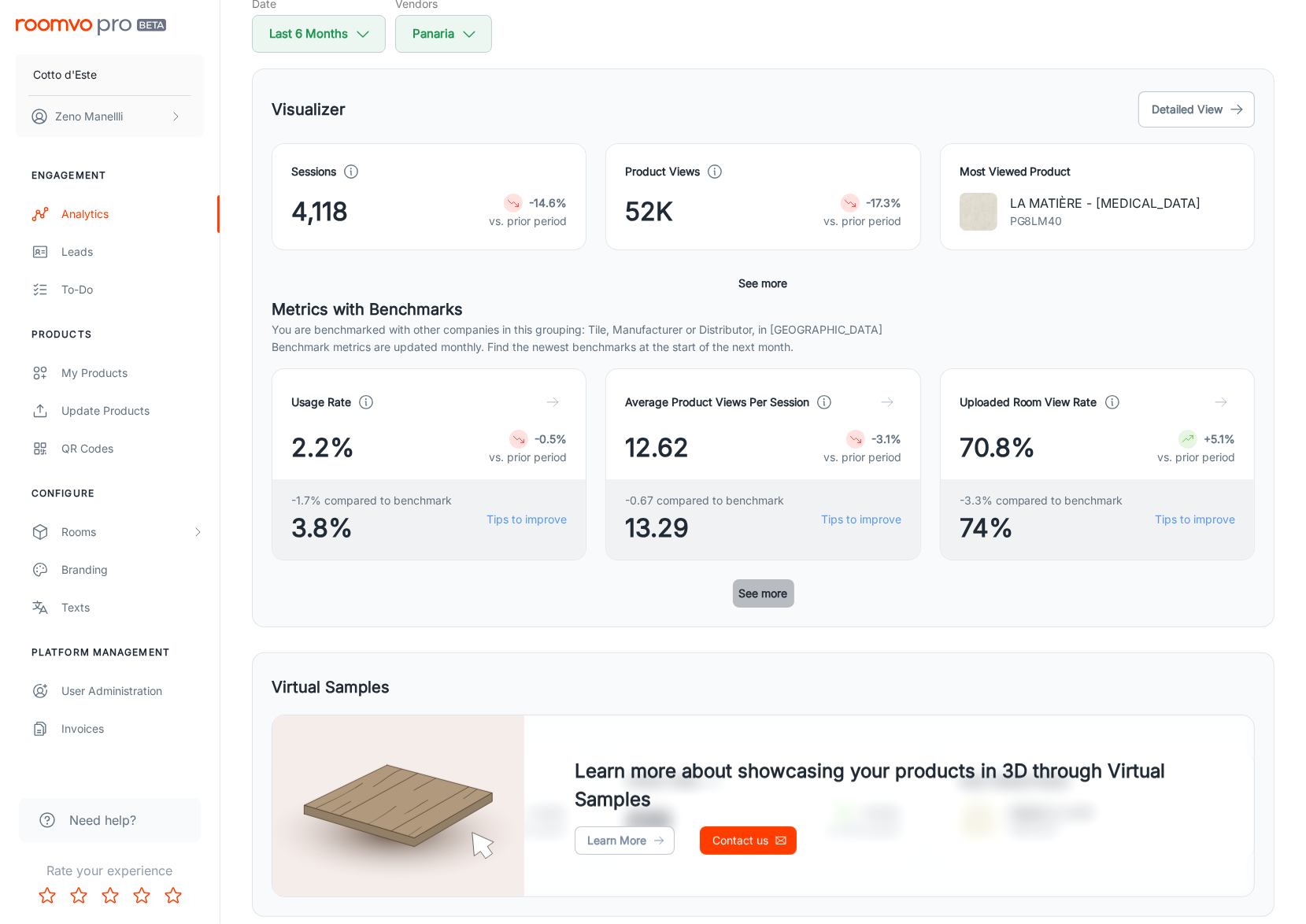
click at [758, 546] on button "See more" at bounding box center [763, 593] width 61 height 28
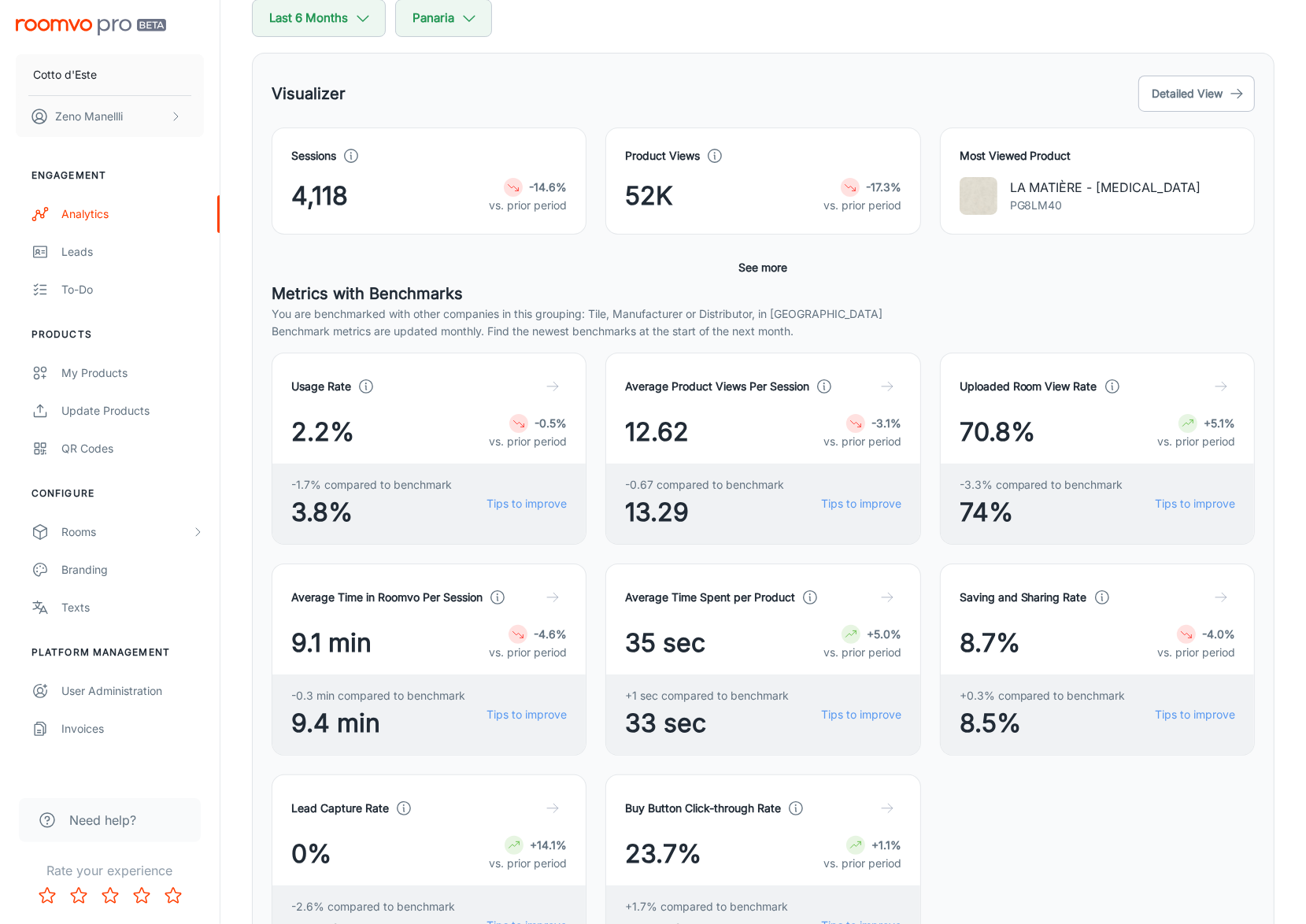
scroll to position [198, 0]
